Goal: Transaction & Acquisition: Purchase product/service

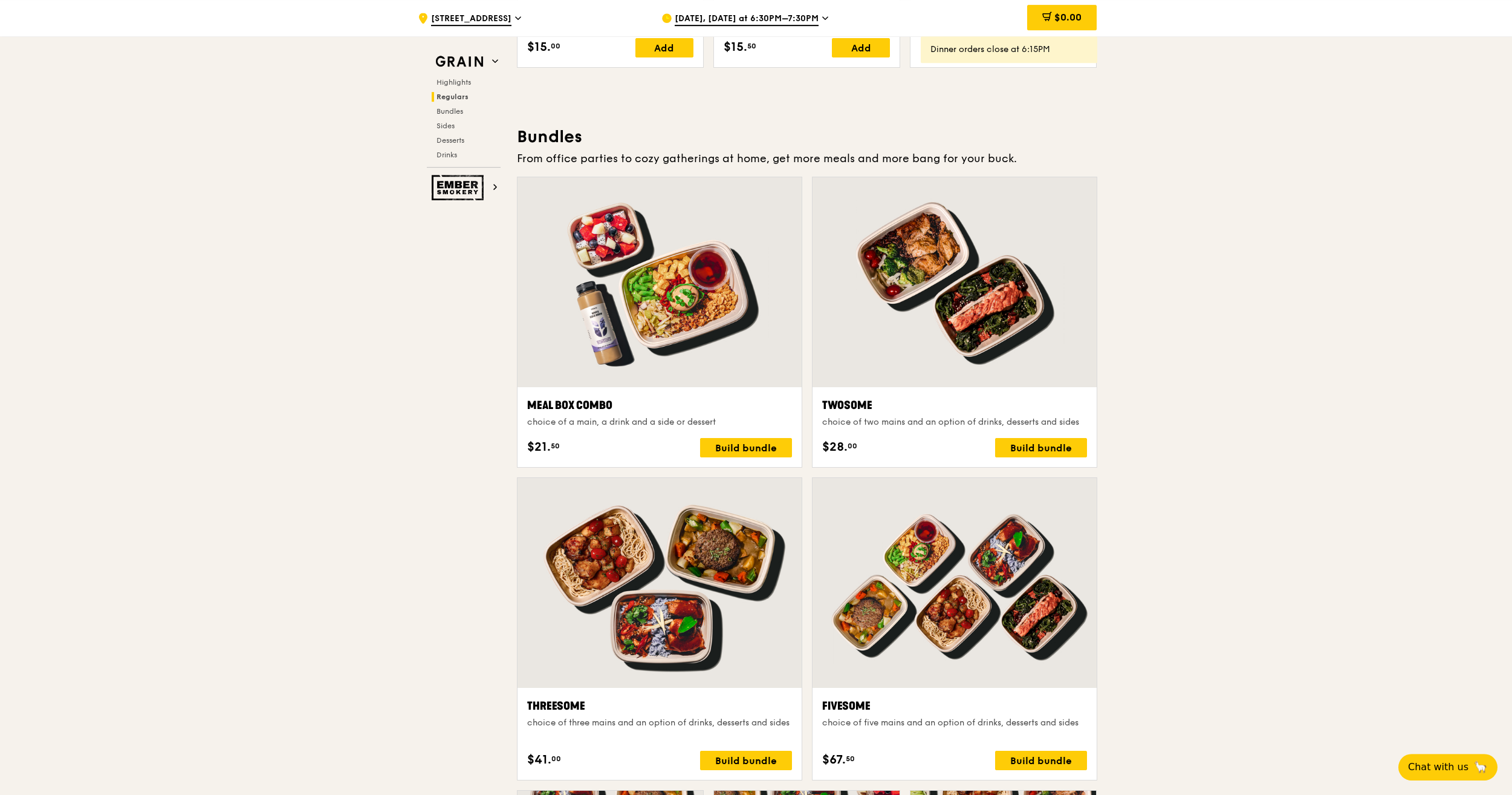
scroll to position [1653, 0]
click at [725, 447] on div "Build bundle" at bounding box center [746, 447] width 92 height 19
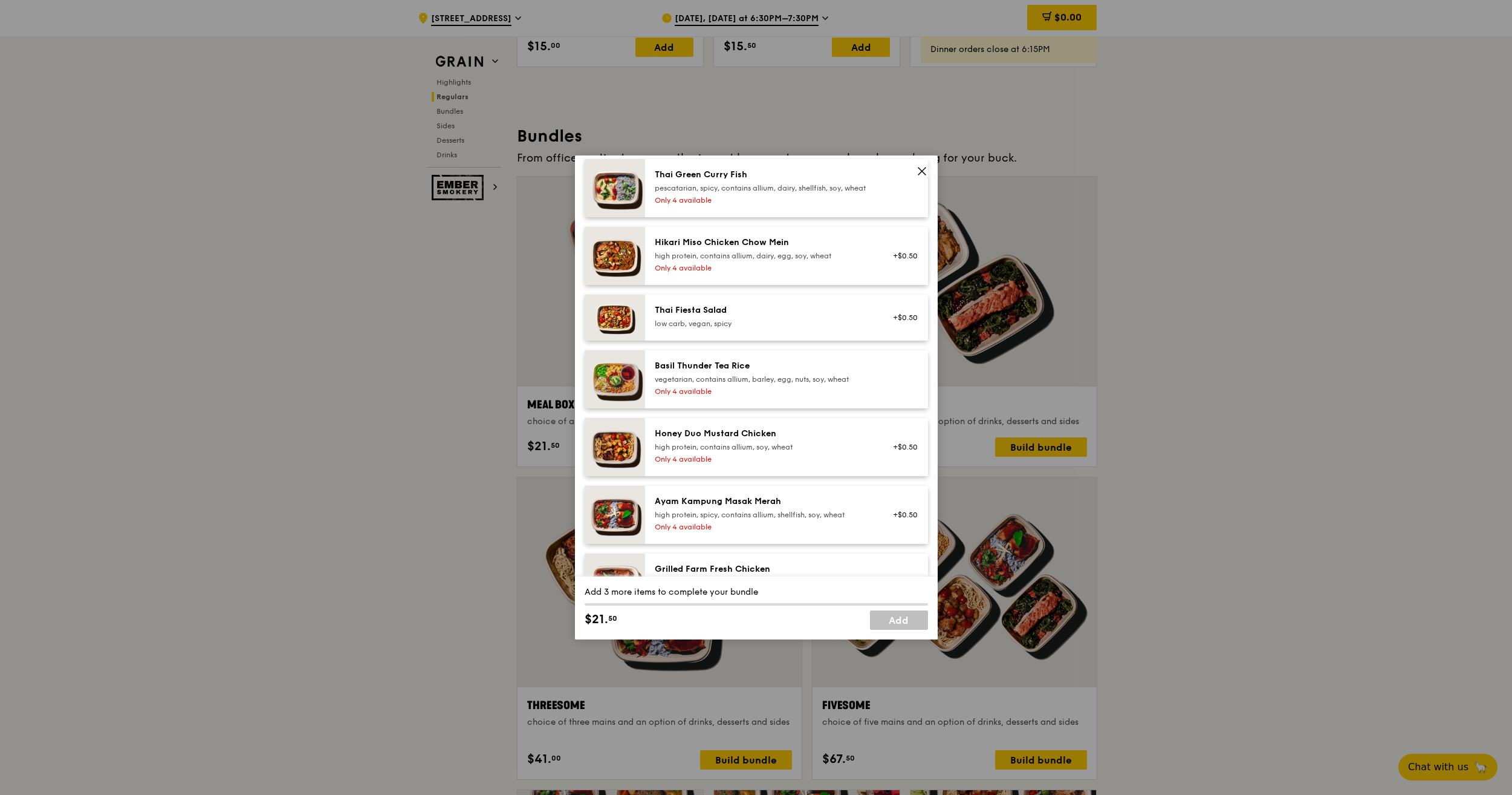
scroll to position [0, 0]
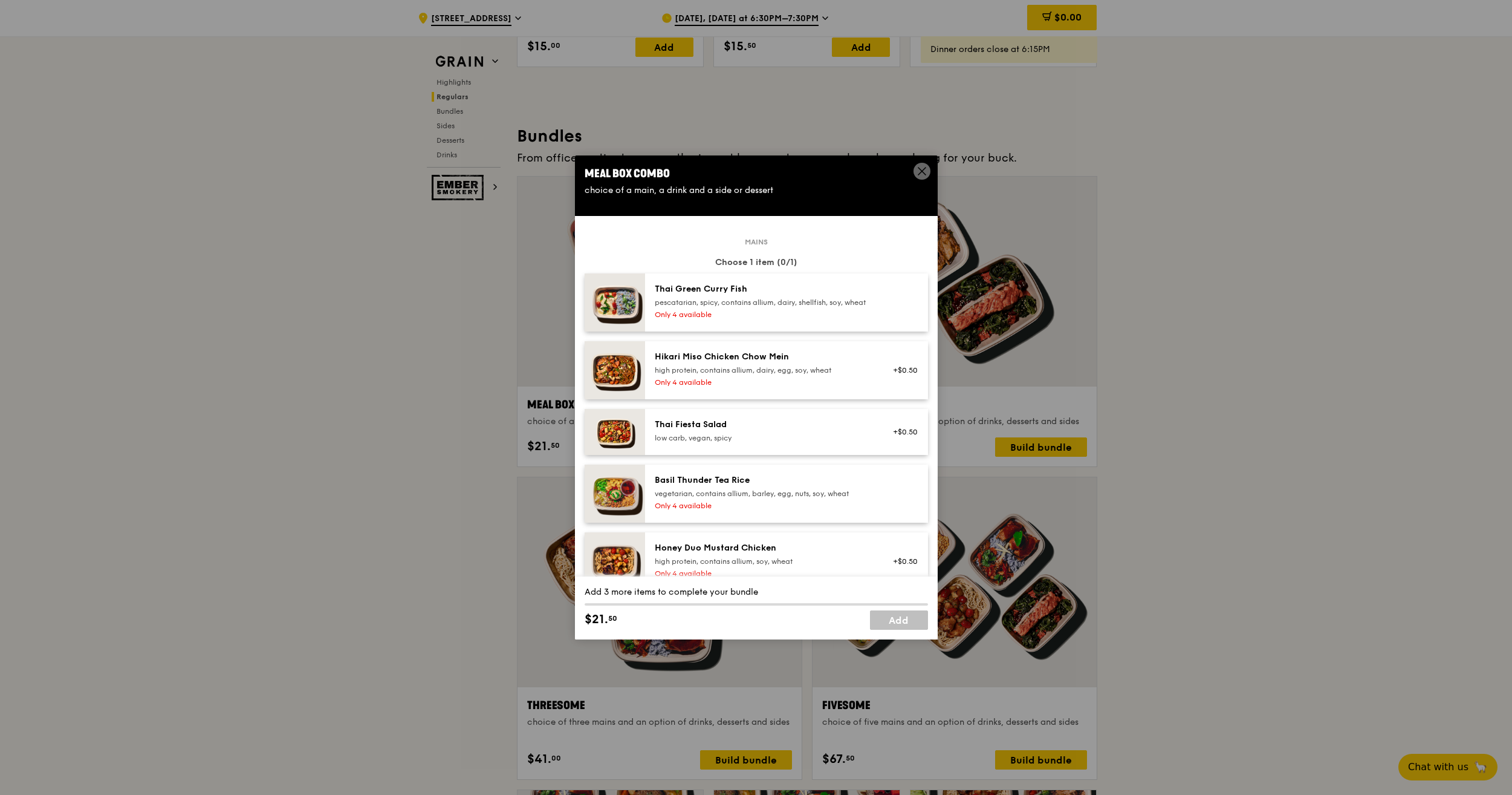
click at [796, 319] on div "Only 4 available" at bounding box center [763, 314] width 217 height 10
click at [793, 363] on div "Hikari Miso Chicken Chow Mein" at bounding box center [763, 357] width 217 height 12
click at [793, 318] on div "Thai Green [PERSON_NAME] Fish pescatarian, spicy, contains allium, dairy, shell…" at bounding box center [763, 302] width 231 height 38
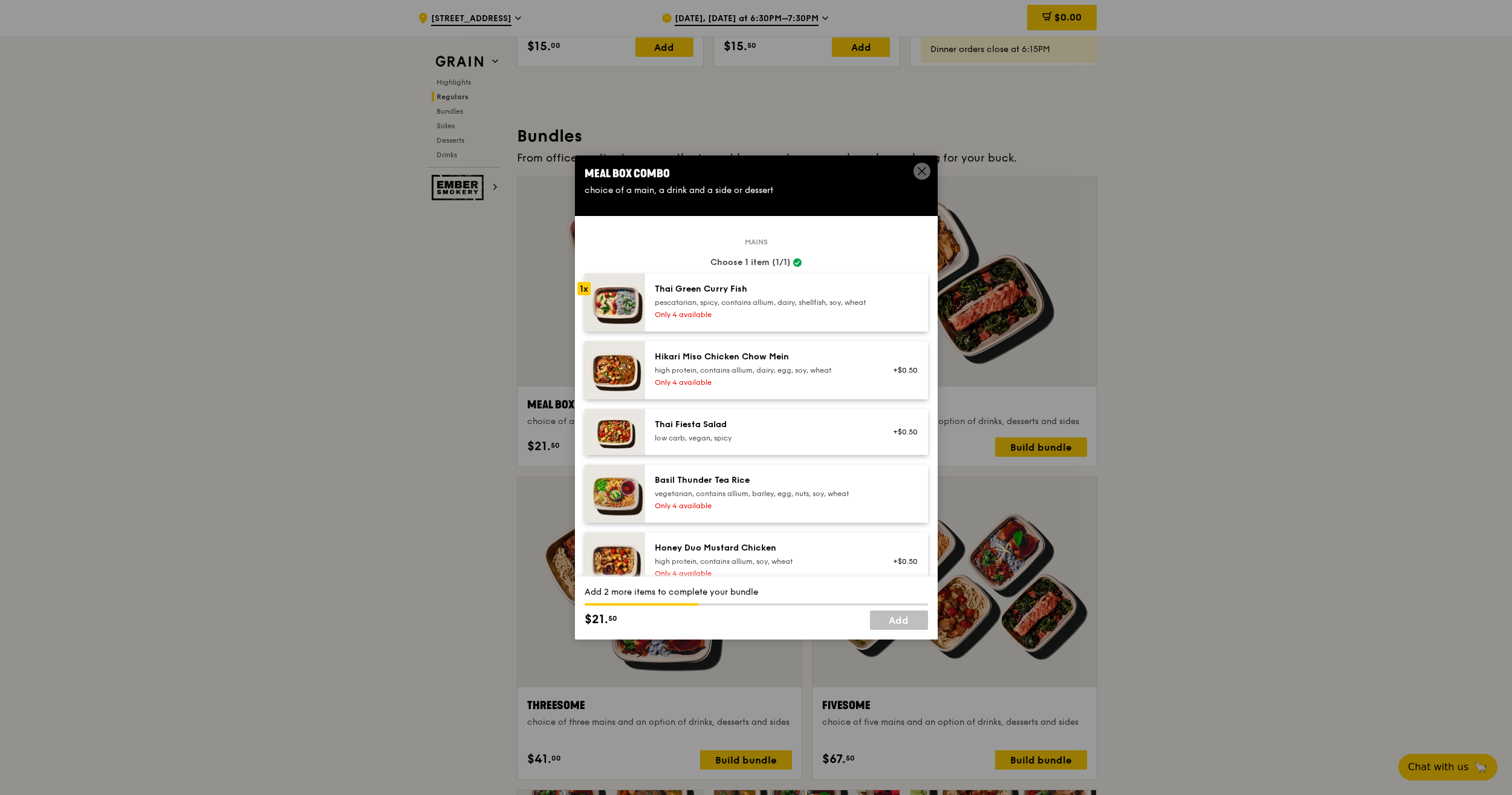
click at [793, 318] on div "Thai Green [PERSON_NAME] Fish pescatarian, spicy, contains allium, dairy, shell…" at bounding box center [763, 302] width 231 height 38
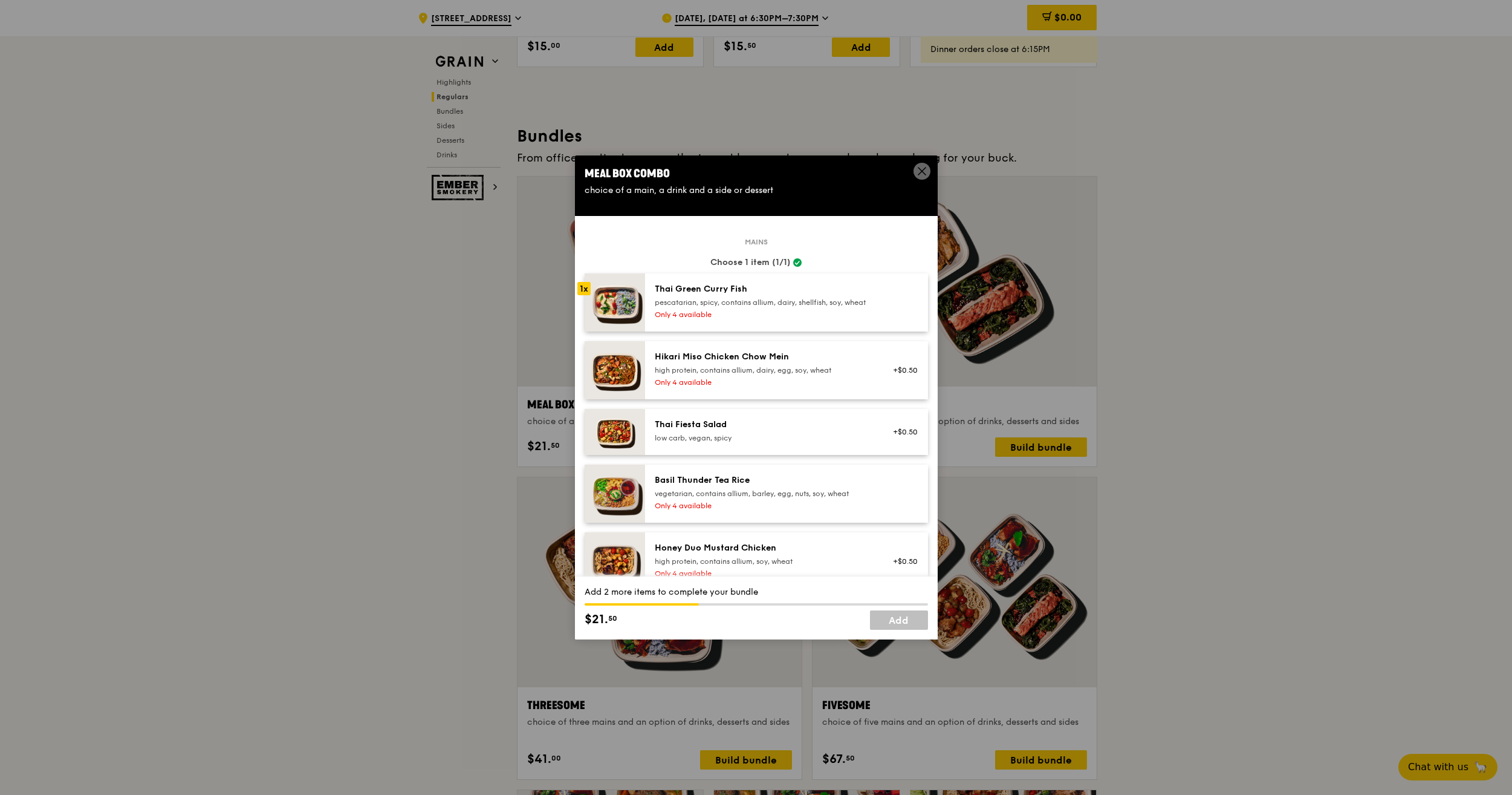
click at [793, 318] on div "Thai Green [PERSON_NAME] Fish pescatarian, spicy, contains allium, dairy, shell…" at bounding box center [763, 302] width 231 height 38
click at [917, 168] on icon at bounding box center [922, 170] width 11 height 11
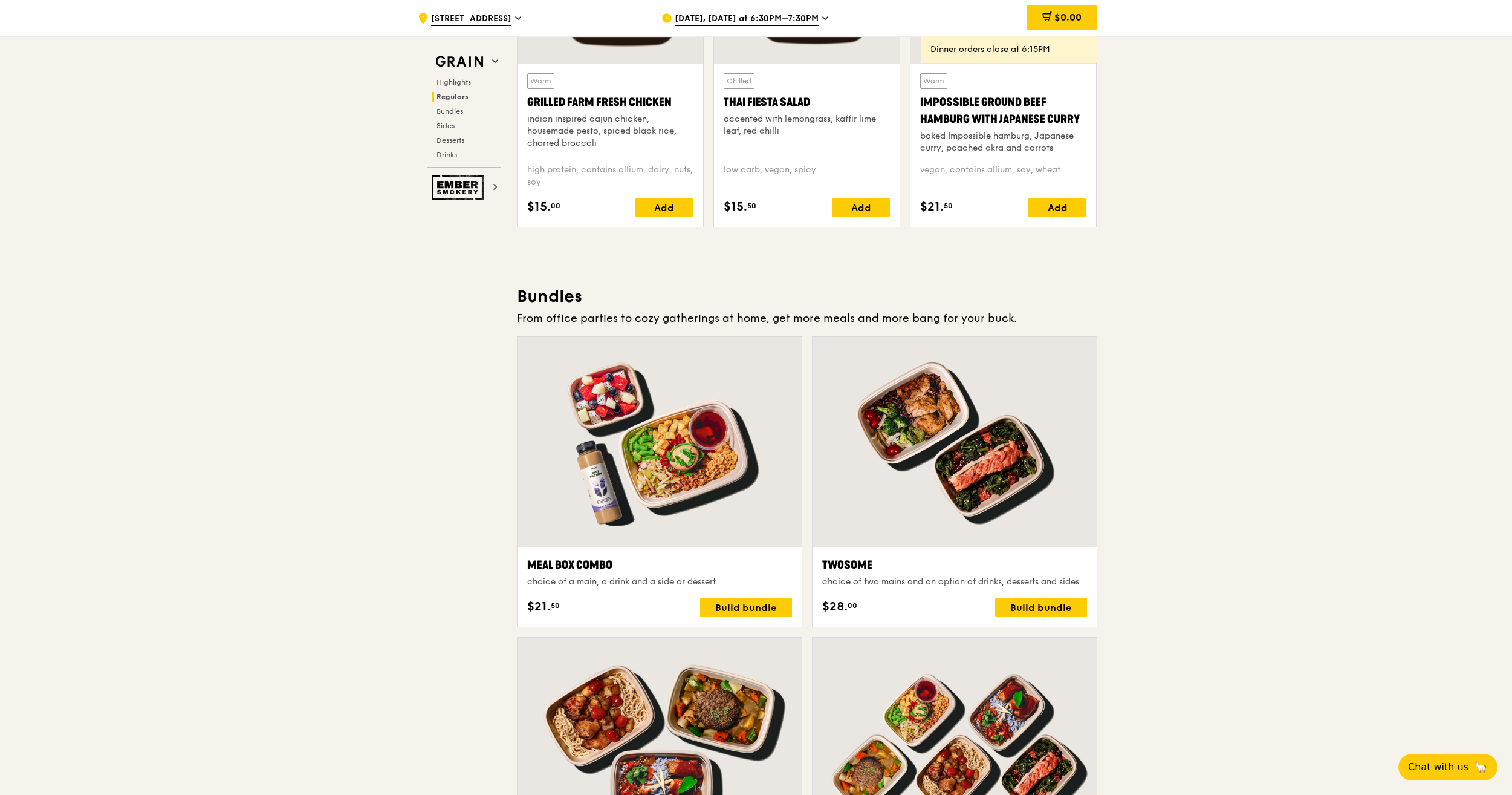
scroll to position [1621, 0]
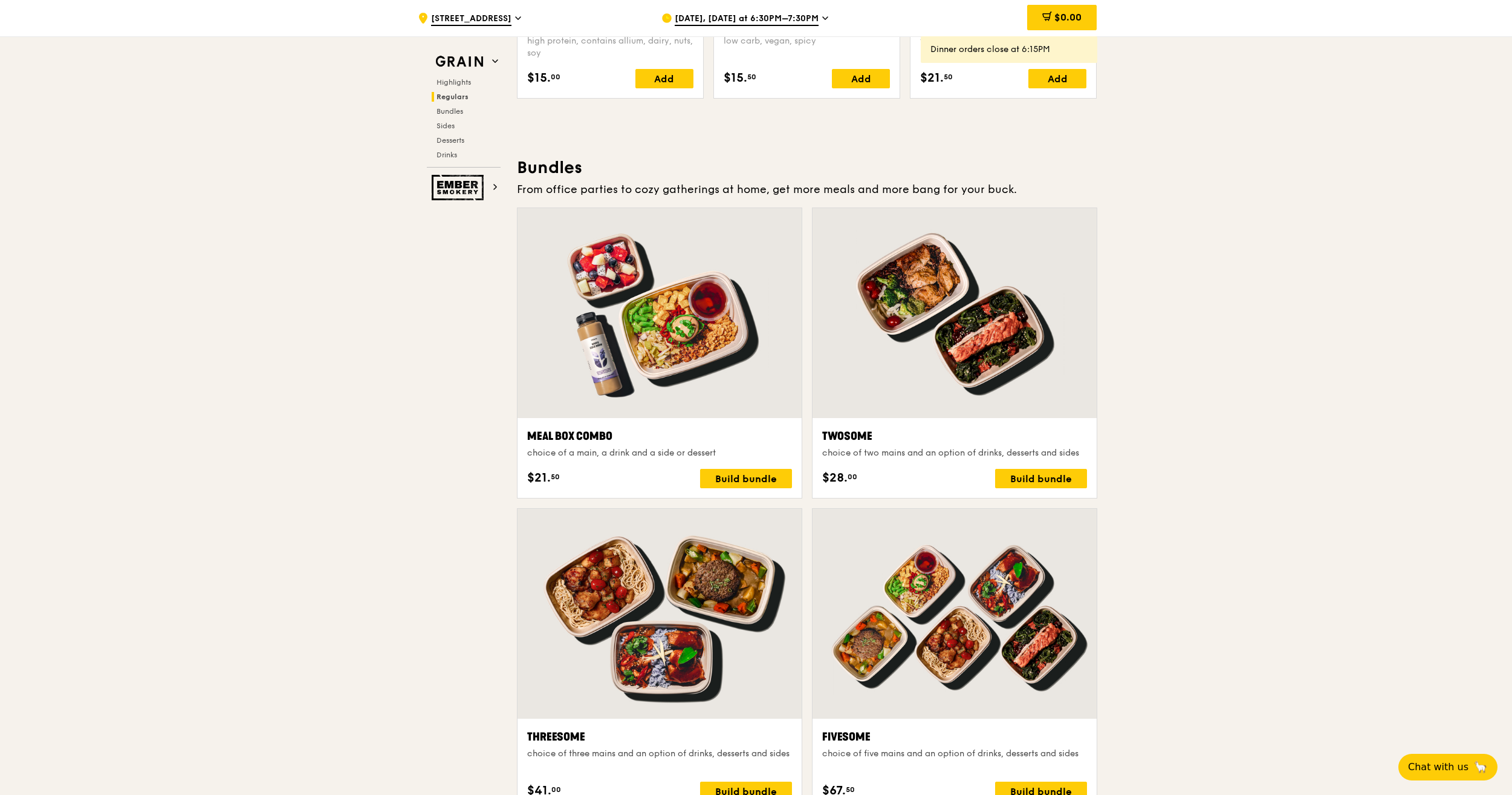
click at [763, 465] on div "Meal Box Combo choice of a main, a drink and a side or dessert $21. 50 Build bu…" at bounding box center [659, 458] width 265 height 61
click at [763, 476] on div "Build bundle" at bounding box center [746, 478] width 92 height 19
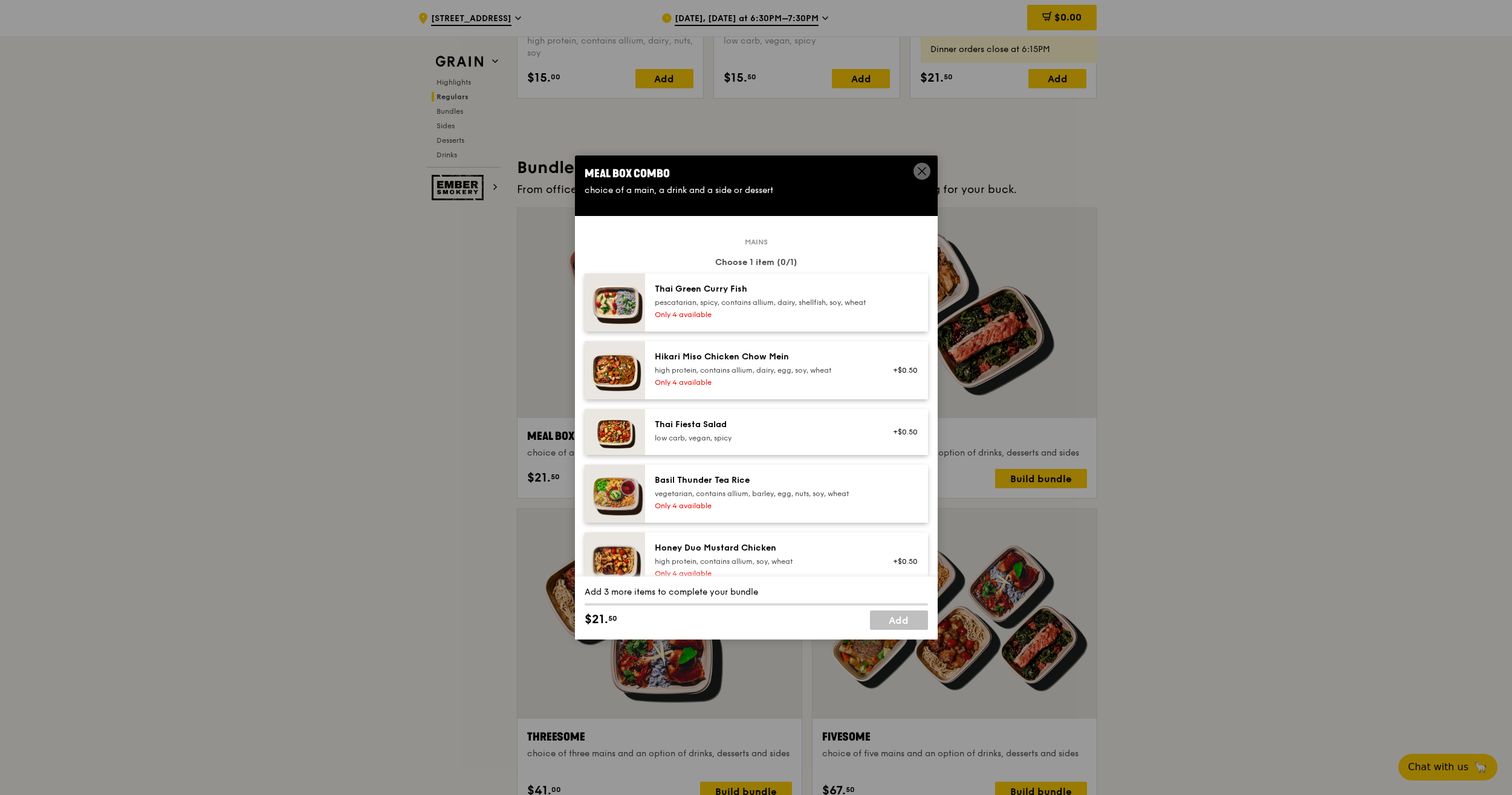
click at [781, 322] on div "Thai Green [PERSON_NAME] Fish pescatarian, spicy, contains allium, dairy, shell…" at bounding box center [763, 302] width 231 height 38
click at [798, 387] on div "Only 4 available" at bounding box center [763, 382] width 217 height 10
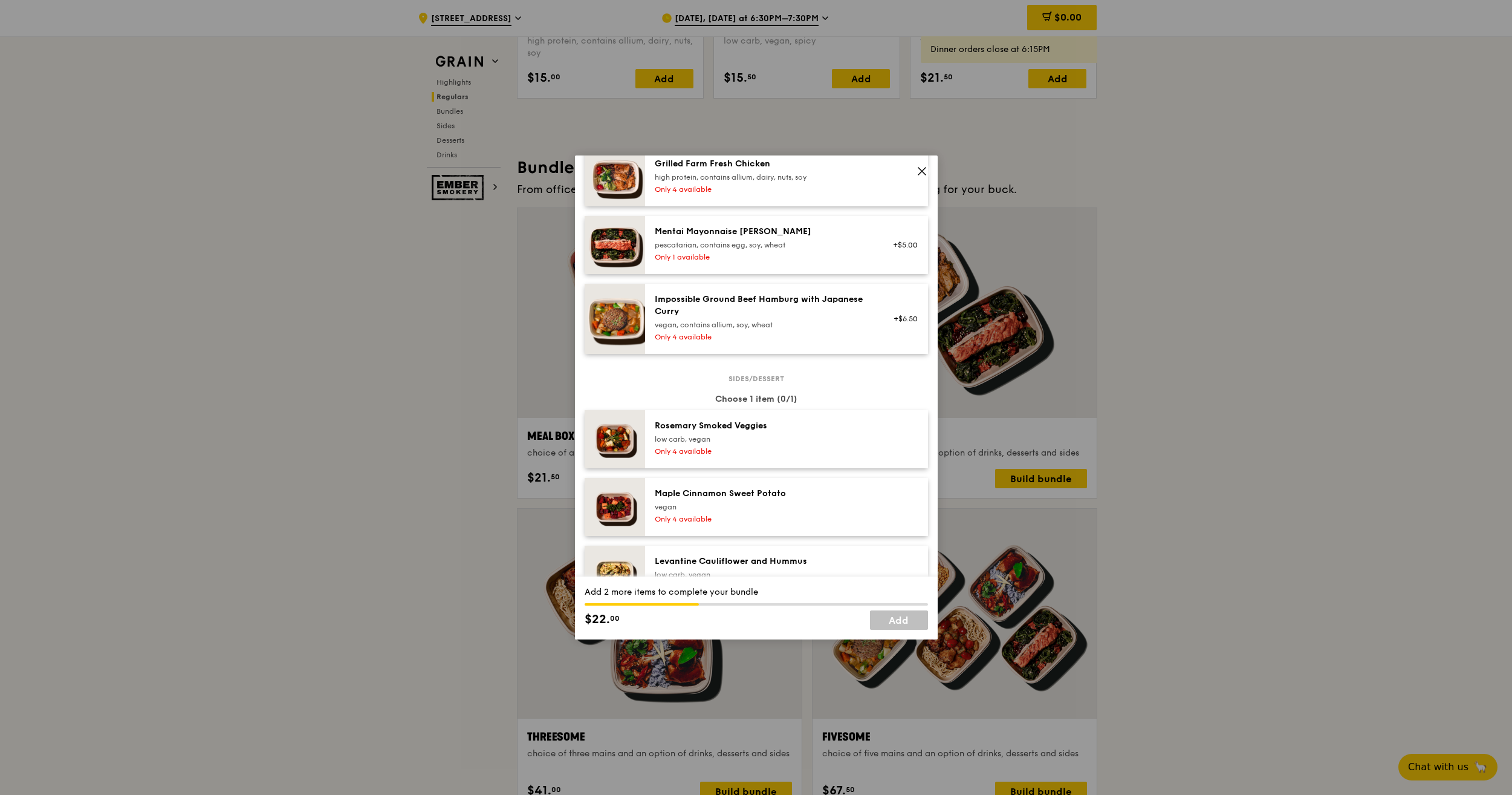
scroll to position [0, 0]
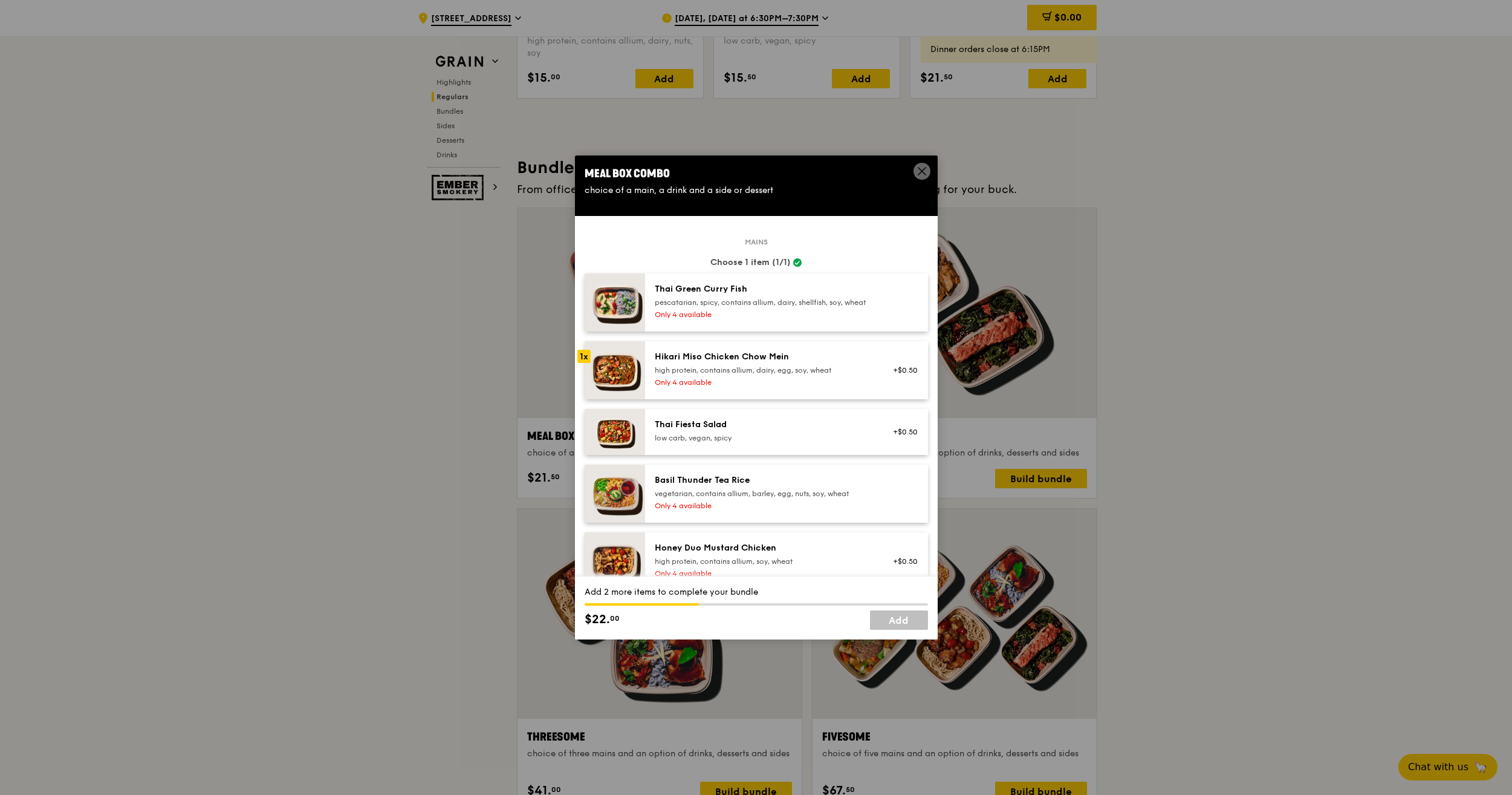
click at [875, 322] on div "Thai Green [PERSON_NAME] Fish pescatarian, spicy, contains allium, dairy, shell…" at bounding box center [763, 302] width 231 height 38
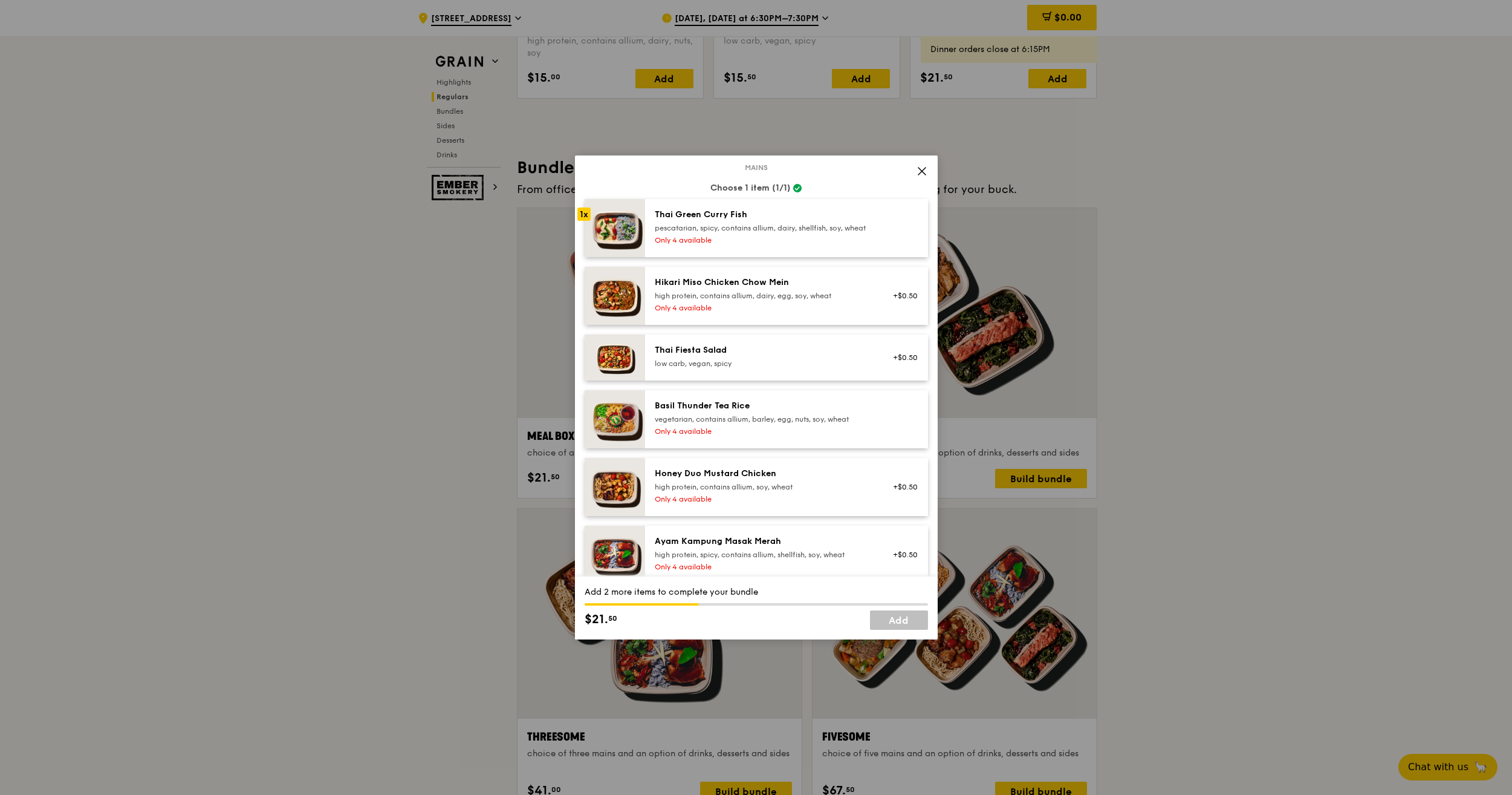
scroll to position [66, 0]
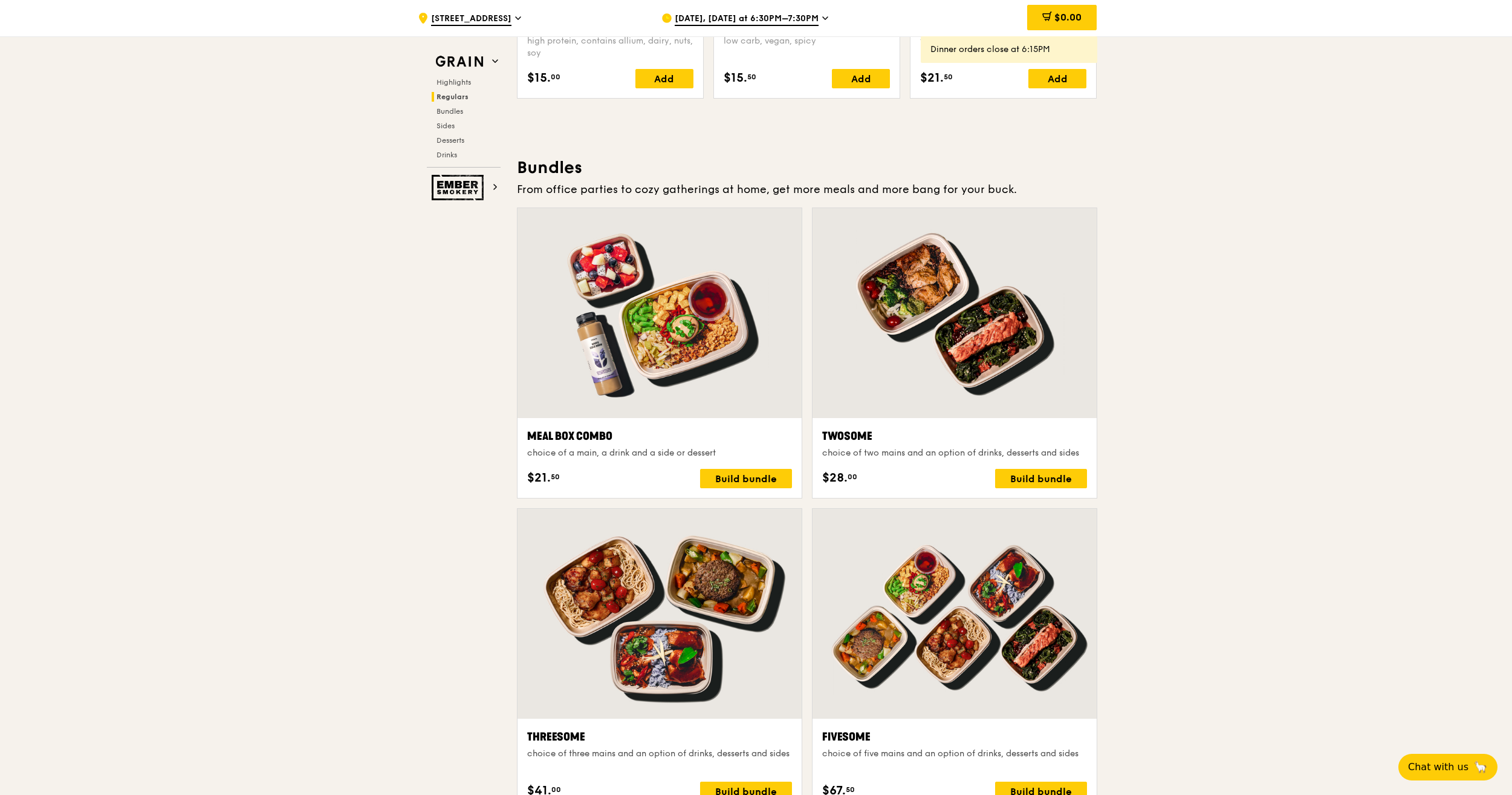
click at [789, 16] on span "[DATE], [DATE] at 6:30PM–7:30PM" at bounding box center [746, 19] width 143 height 13
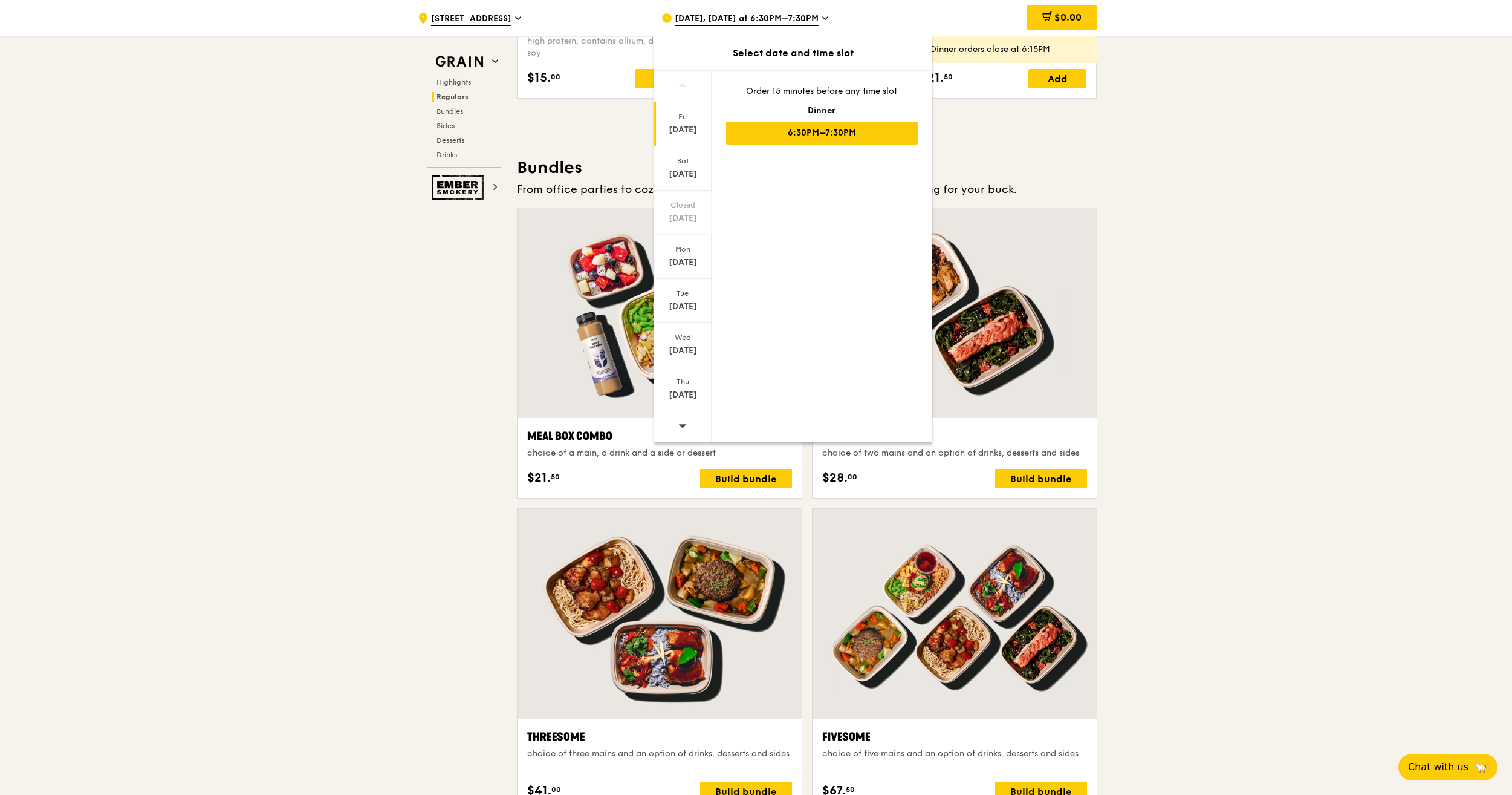
click at [685, 419] on span at bounding box center [683, 425] width 9 height 29
click at [684, 424] on icon at bounding box center [682, 425] width 8 height 3
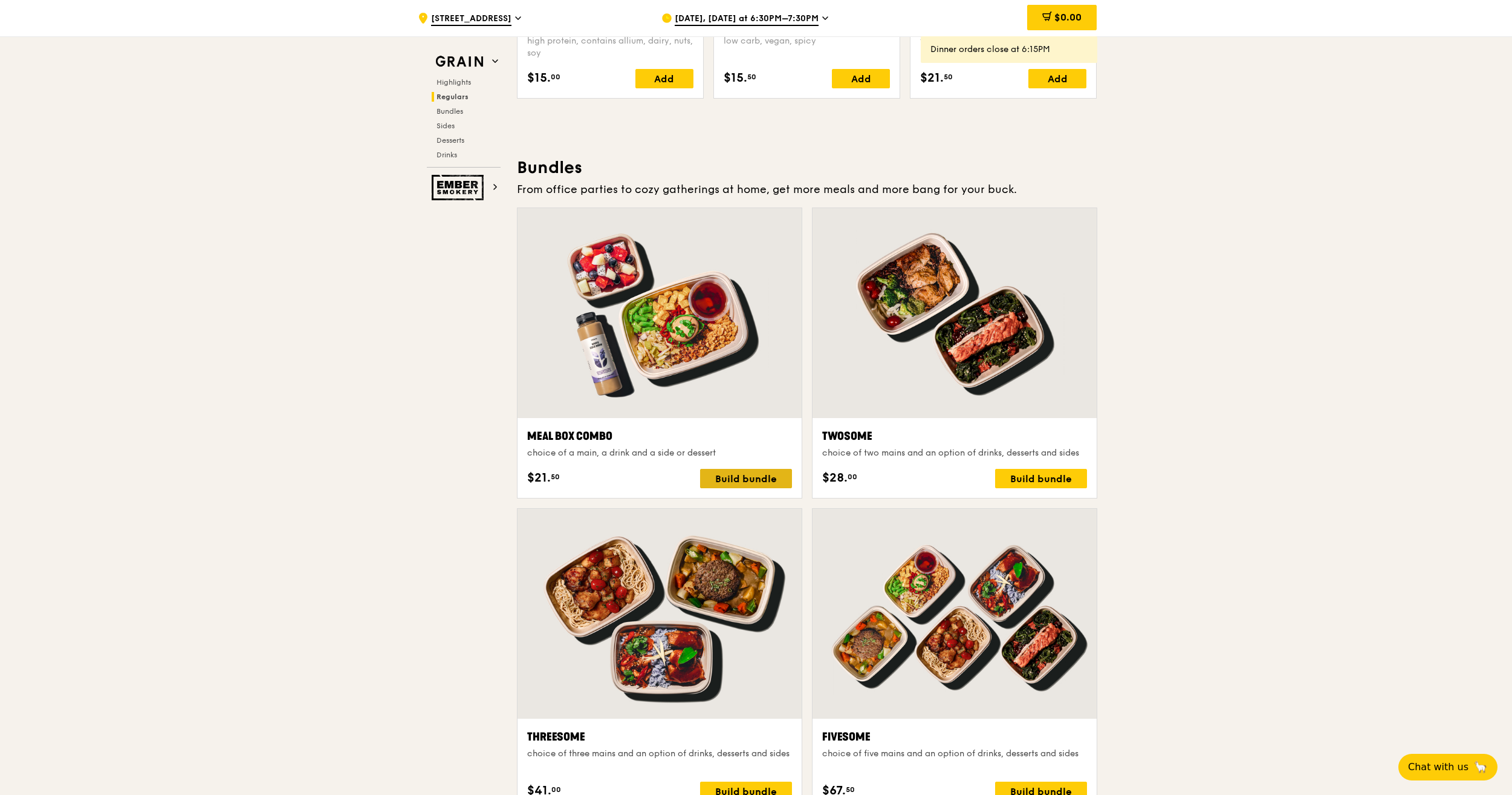
click at [769, 478] on div "Build bundle" at bounding box center [746, 478] width 92 height 19
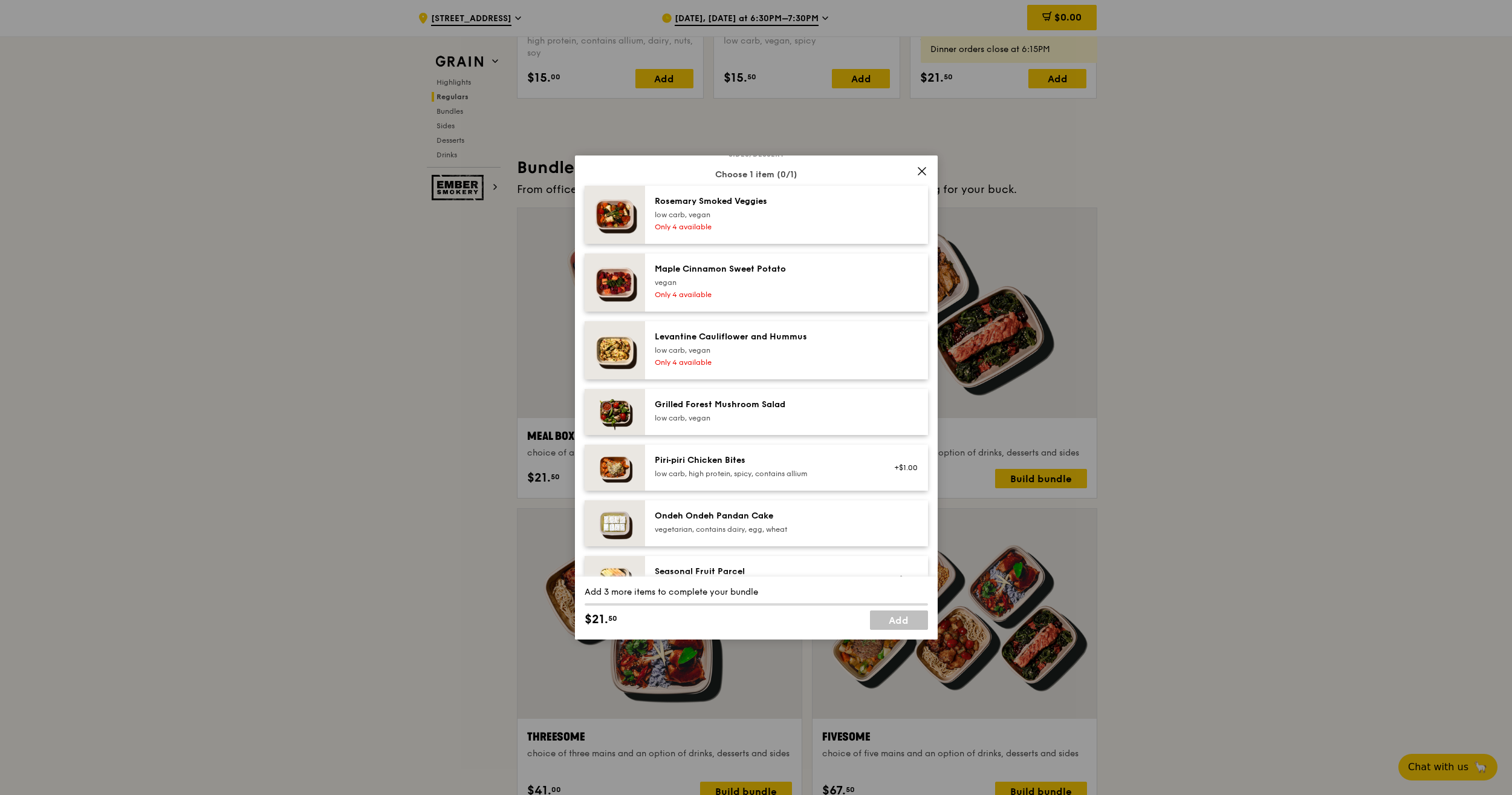
scroll to position [735, 0]
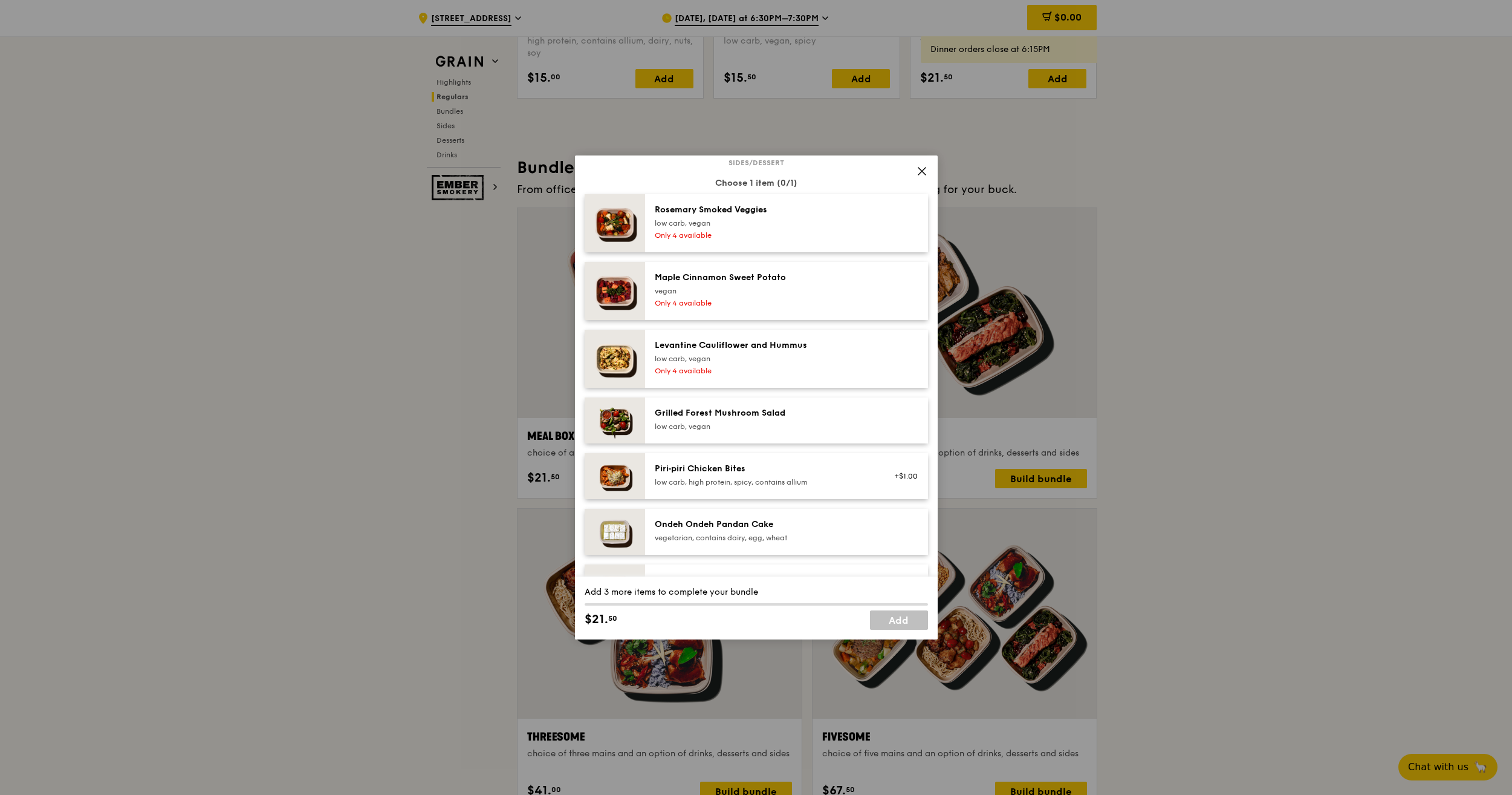
click at [919, 173] on icon at bounding box center [922, 171] width 7 height 7
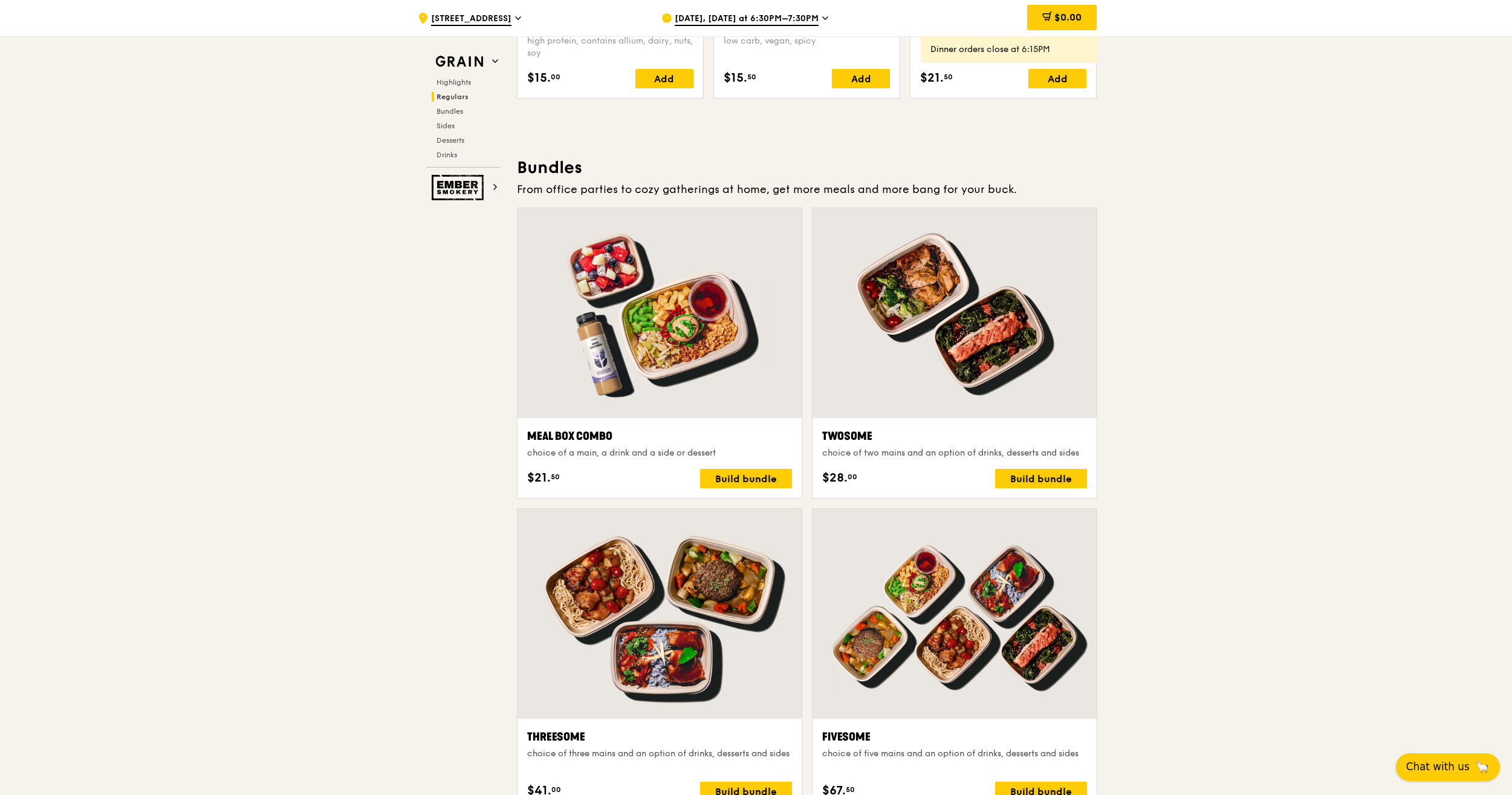
click at [1468, 767] on span "Chat with us" at bounding box center [1437, 766] width 63 height 15
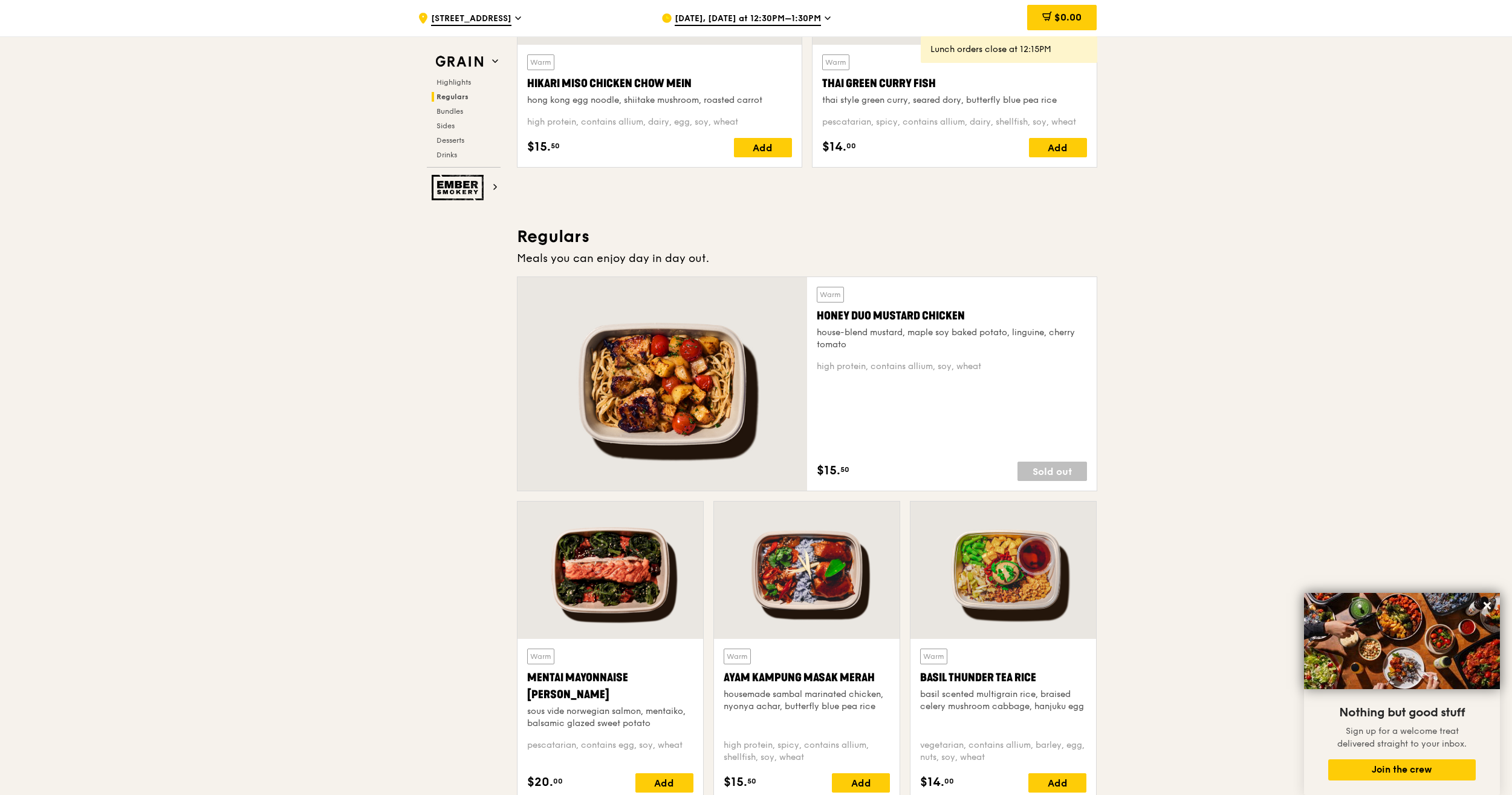
scroll to position [517, 0]
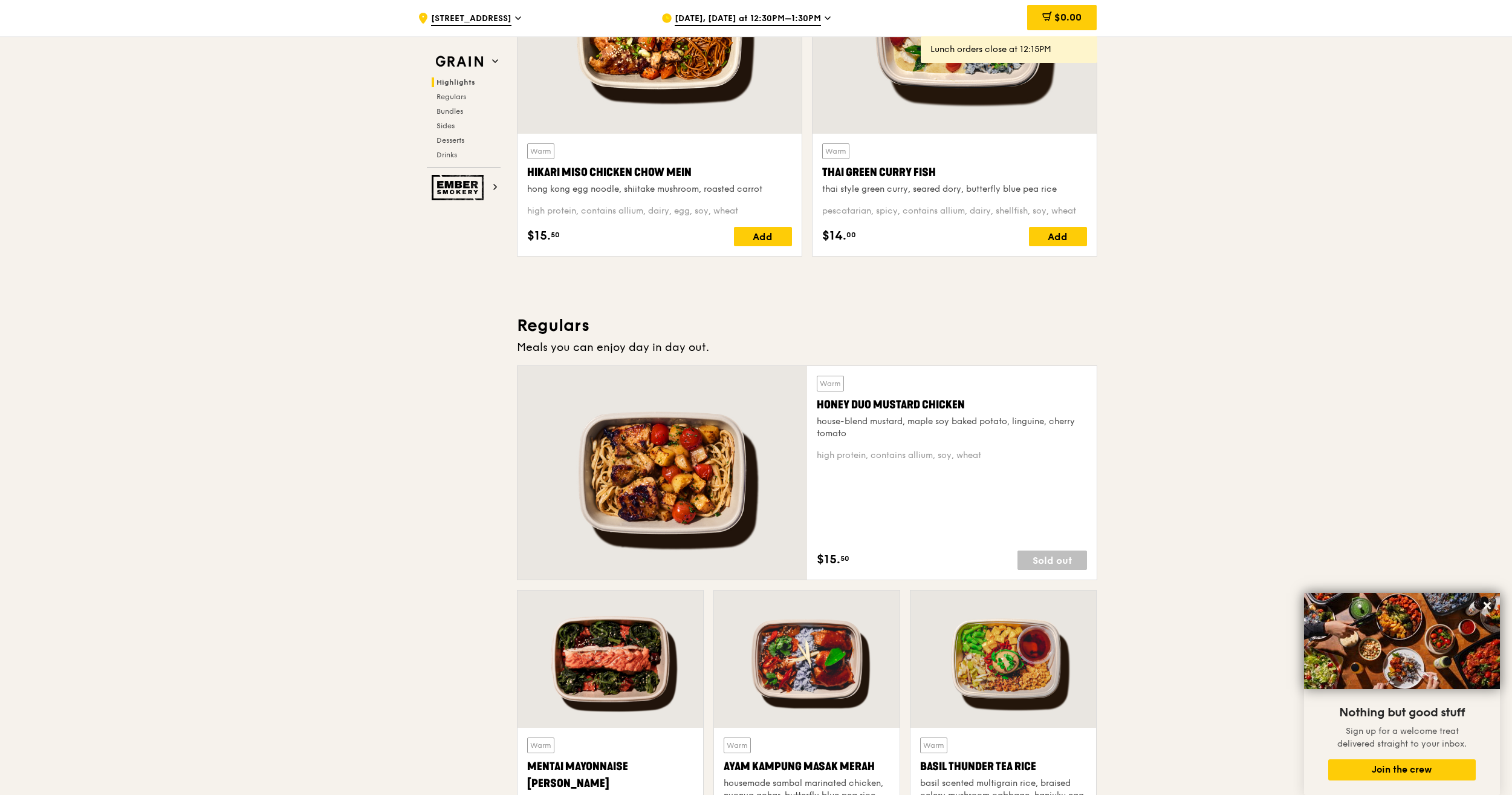
click at [707, 11] on div "[DATE], [DATE] at 12:30PM–1:30PM" at bounding box center [774, 18] width 224 height 37
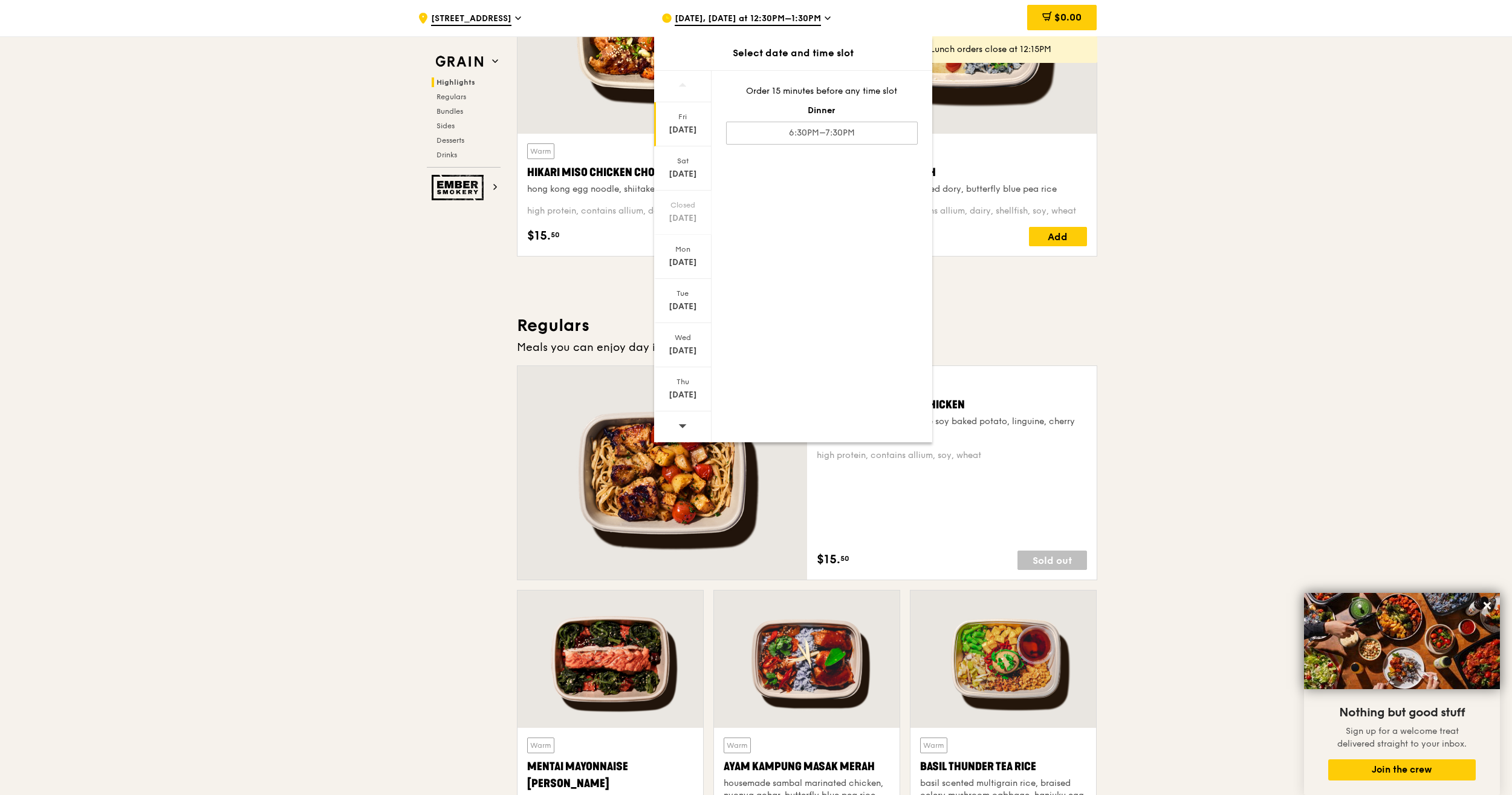
click at [685, 422] on icon at bounding box center [683, 425] width 9 height 9
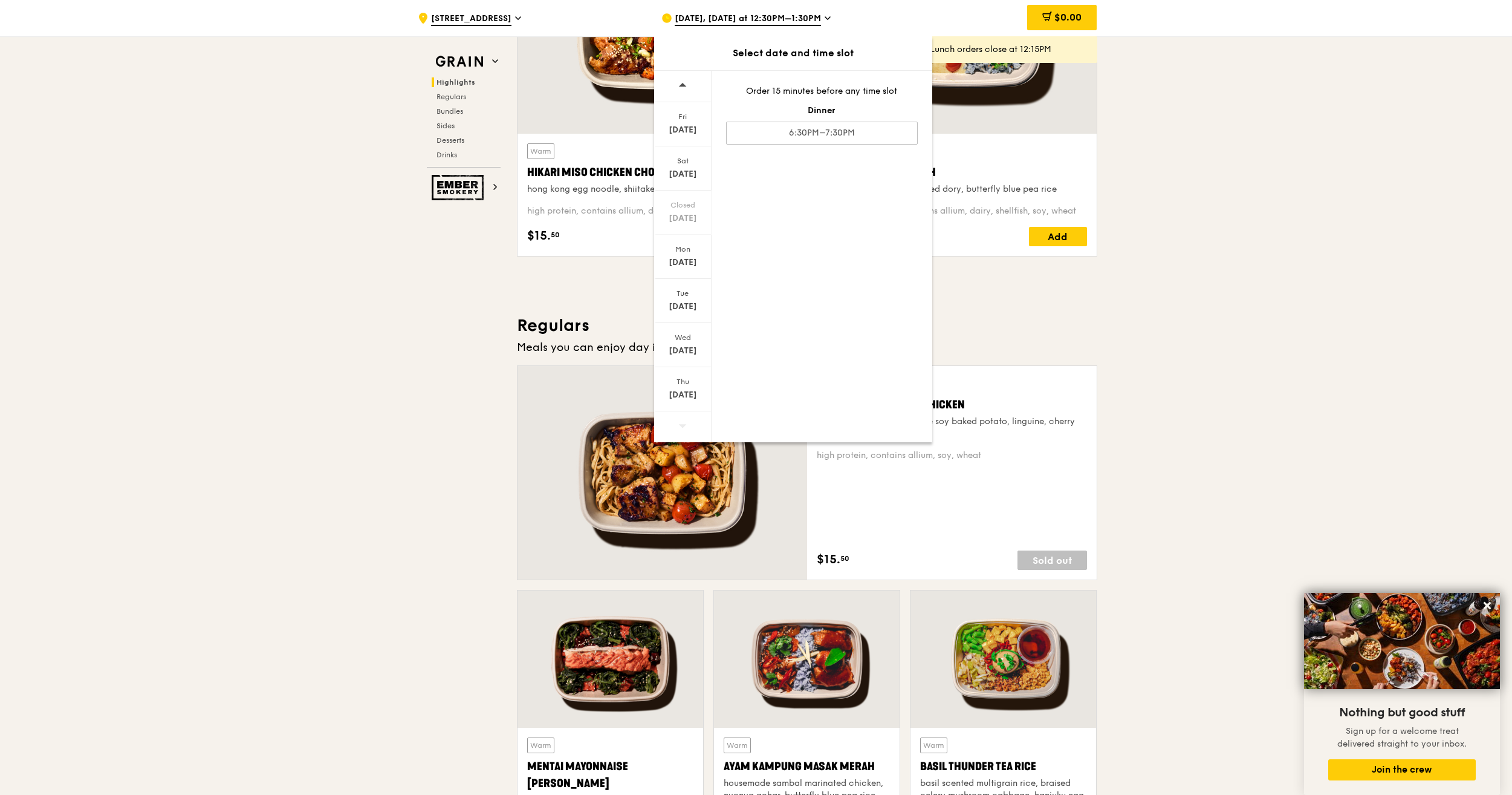
click at [483, 11] on div ".cls-1 { fill: none; stroke: #fff; stroke-linecap: round; stroke-linejoin: roun…" at bounding box center [530, 18] width 224 height 37
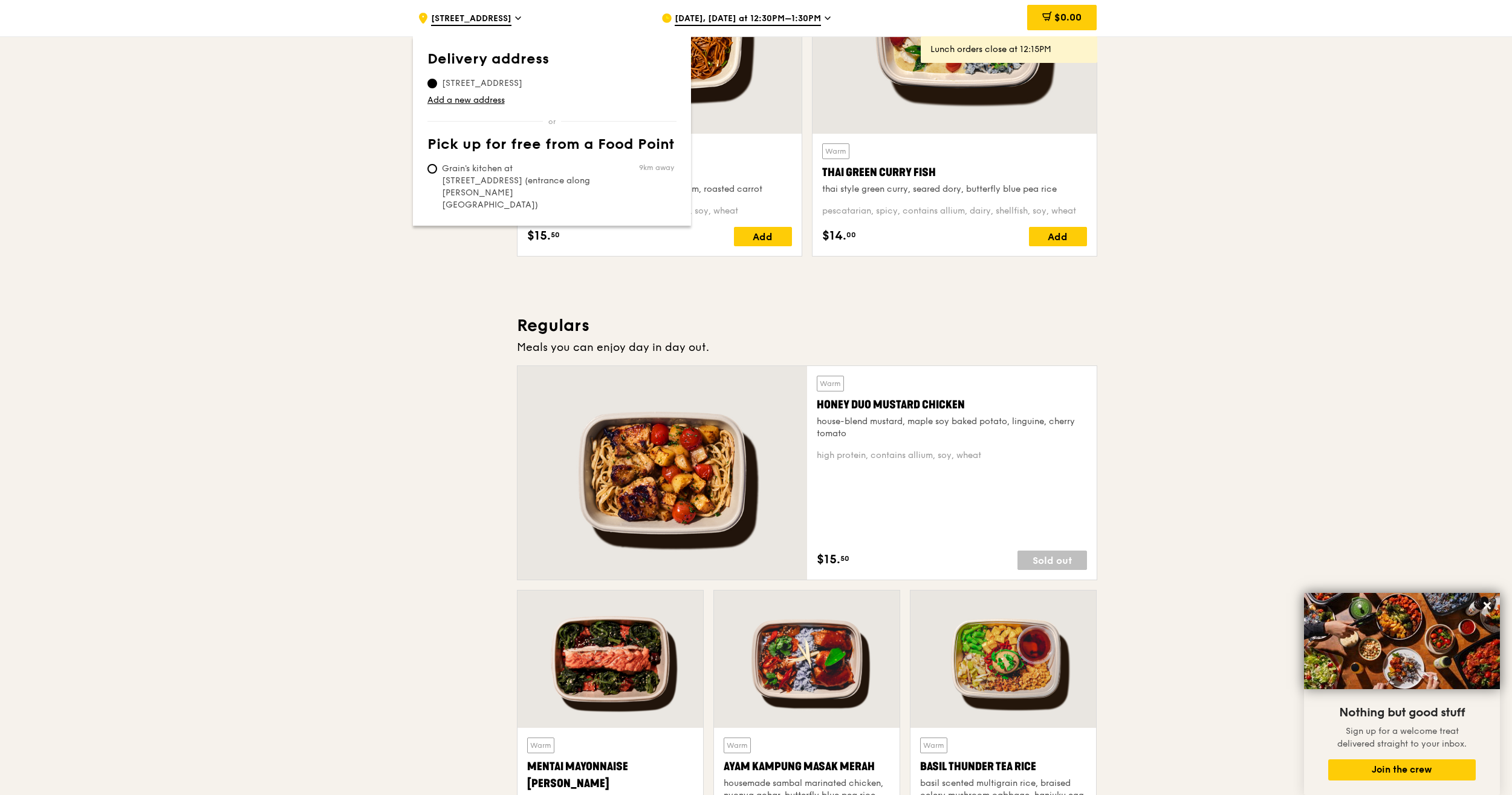
click at [1090, 350] on div "Meals you can enjoy day in day out." at bounding box center [806, 346] width 580 height 17
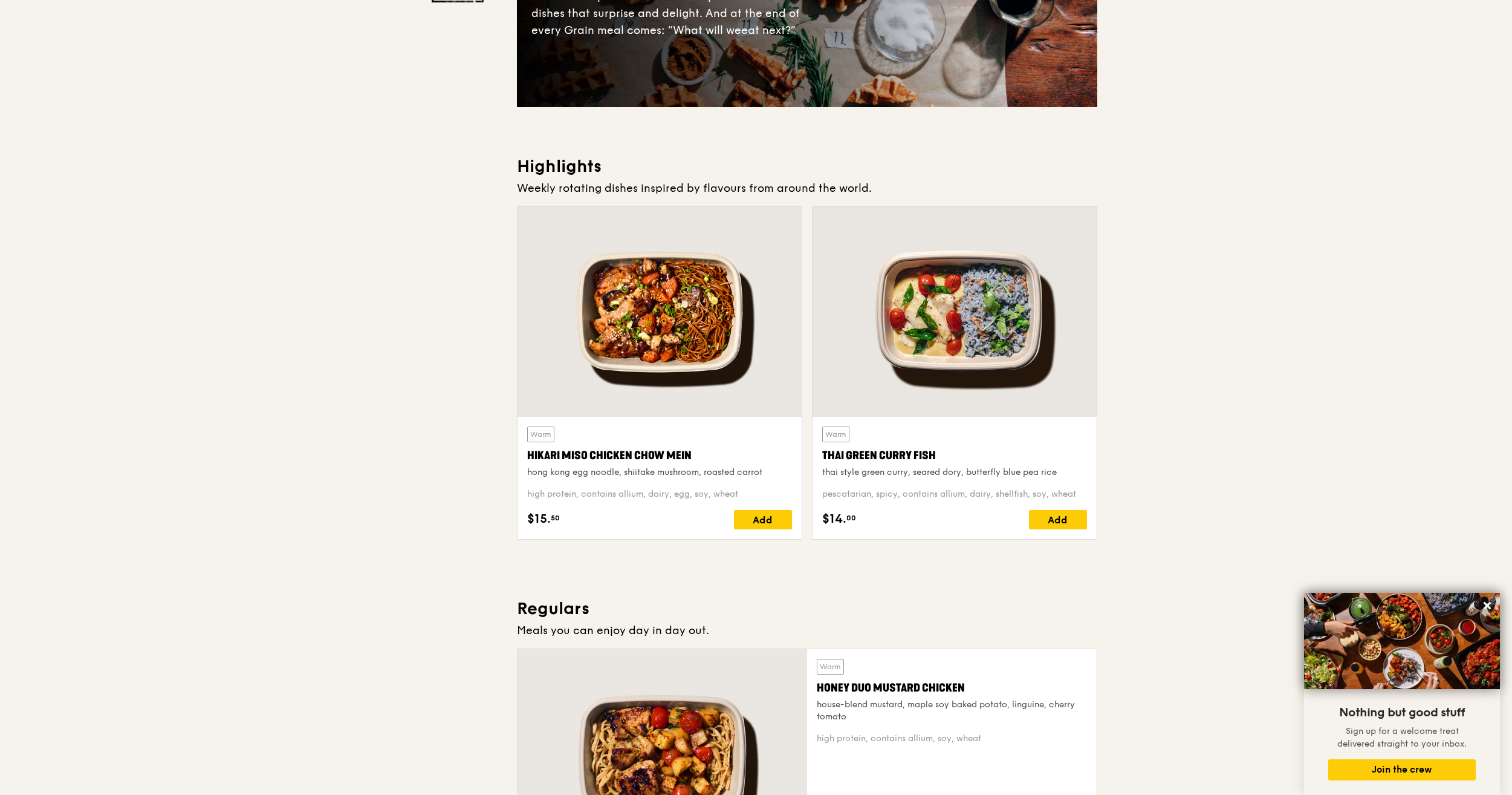
scroll to position [0, 0]
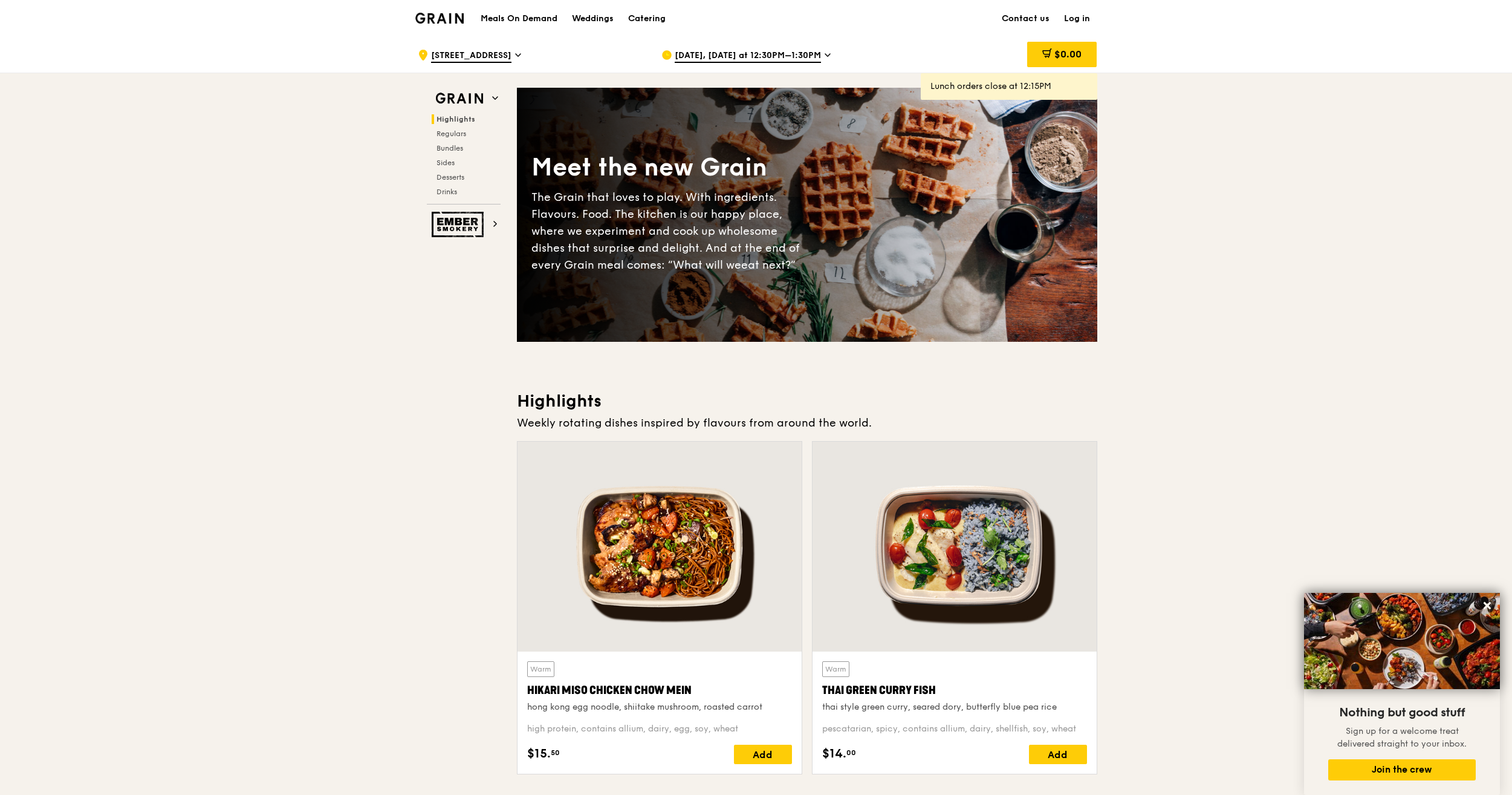
click at [524, 16] on h1 "Meals On Demand" at bounding box center [519, 19] width 77 height 12
click at [524, 21] on h1 "Meals On Demand" at bounding box center [519, 19] width 77 height 12
click at [528, 16] on h1 "Meals On Demand" at bounding box center [519, 19] width 77 height 12
click at [601, 18] on div "Weddings" at bounding box center [593, 19] width 42 height 37
click at [638, 23] on div "Catering" at bounding box center [646, 19] width 37 height 37
